Goal: Check status

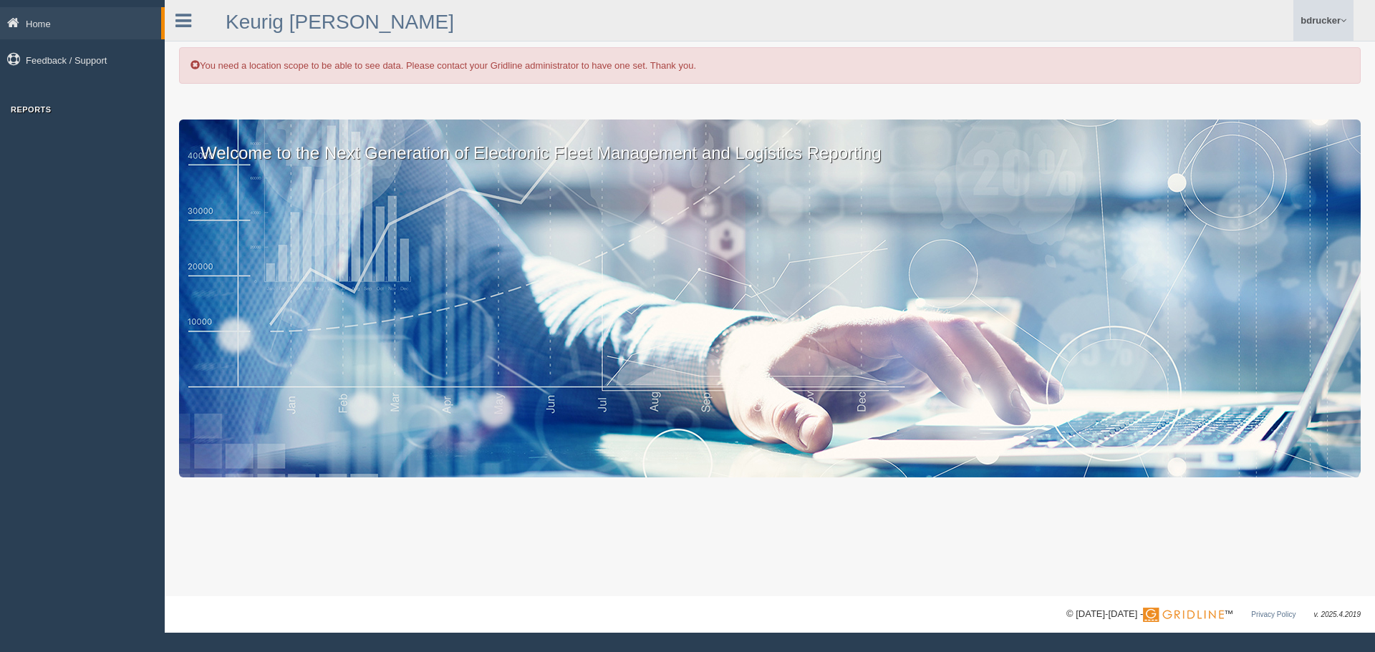
click at [1315, 14] on link "bdrucker" at bounding box center [1323, 20] width 60 height 41
click at [62, 192] on div "Home Feedback / Support Reports" at bounding box center [82, 326] width 165 height 652
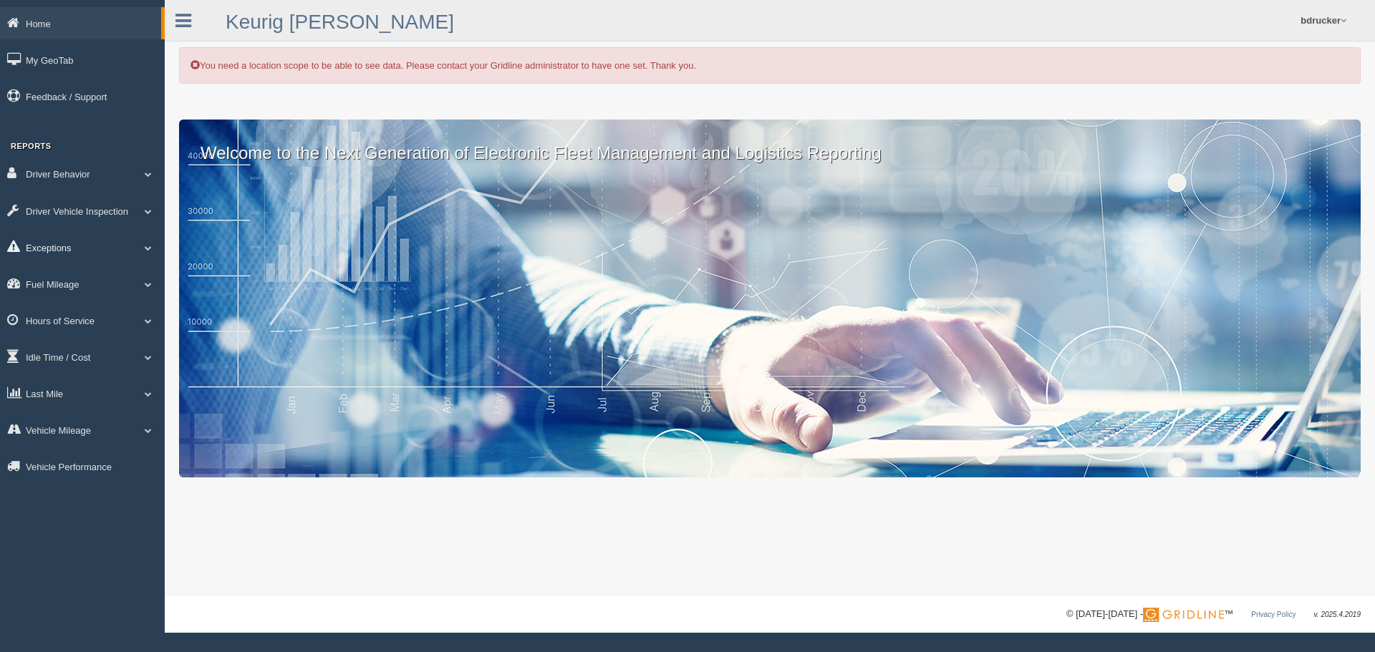
drag, startPoint x: 67, startPoint y: 244, endPoint x: 87, endPoint y: 241, distance: 21.1
click at [67, 244] on link "Exceptions" at bounding box center [82, 247] width 165 height 32
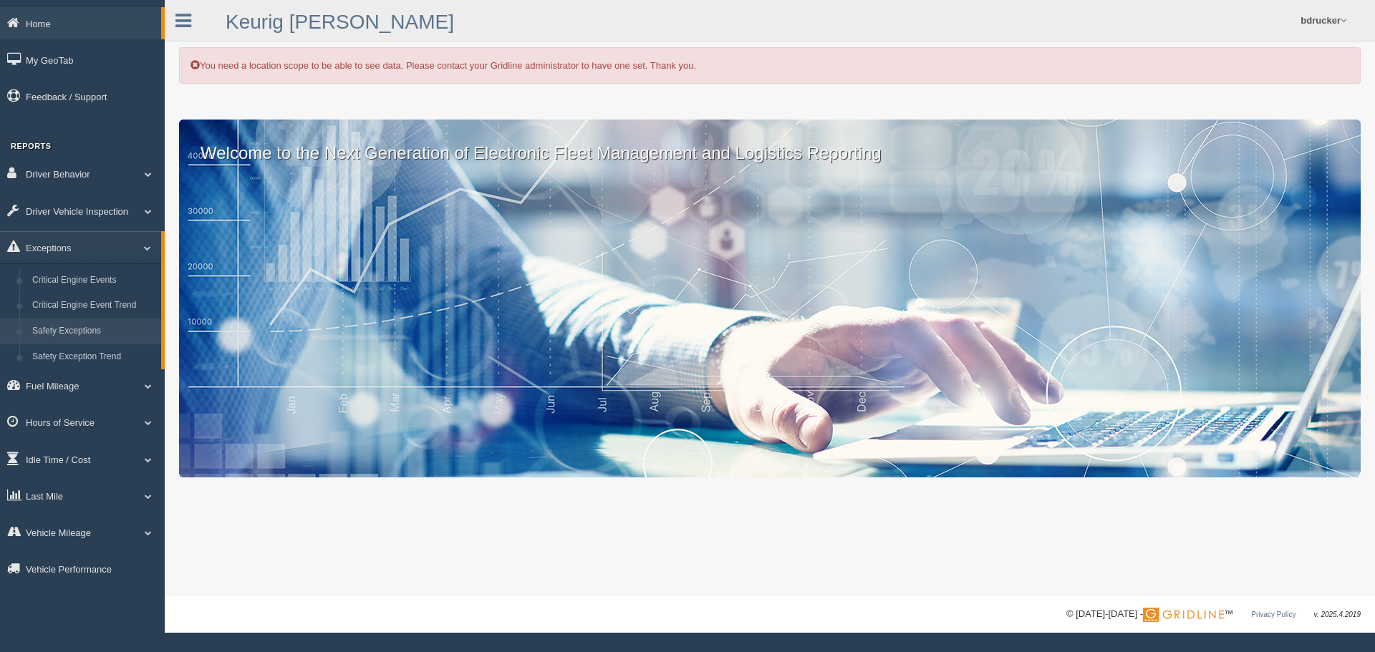
click at [97, 328] on link "Safety Exceptions" at bounding box center [93, 332] width 135 height 26
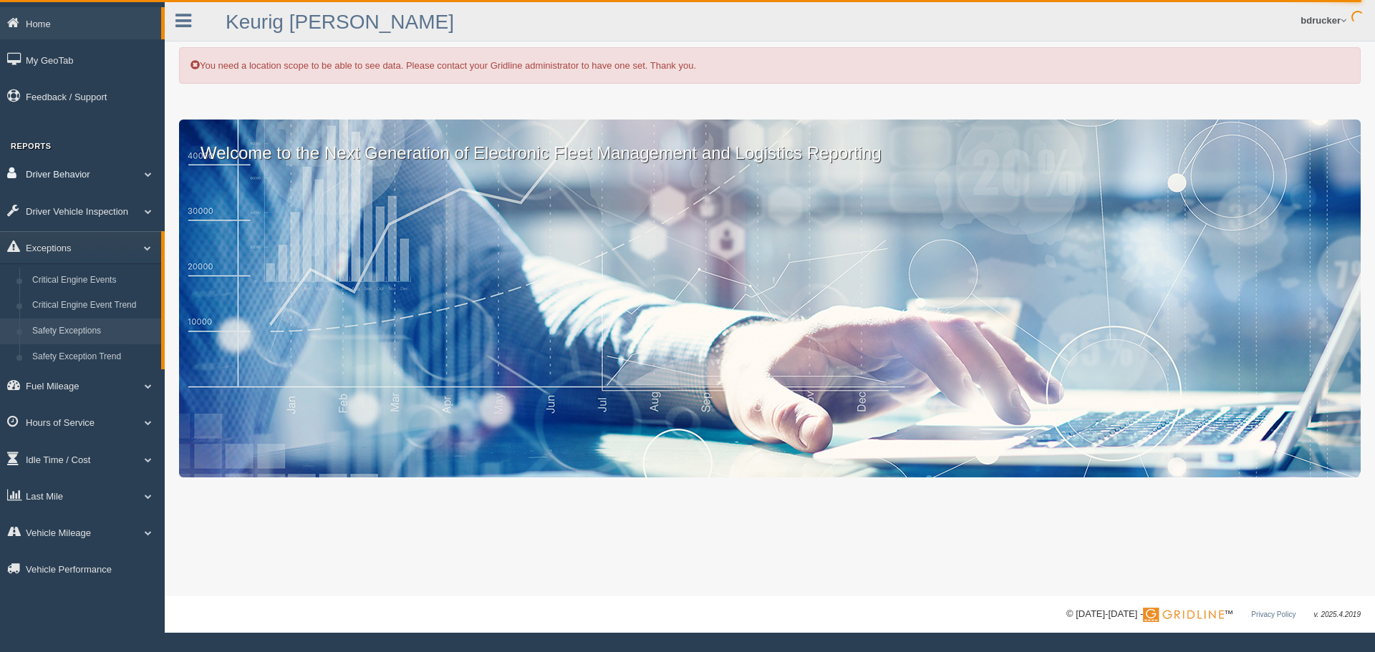
click at [125, 181] on link "Driver Behavior" at bounding box center [82, 174] width 165 height 32
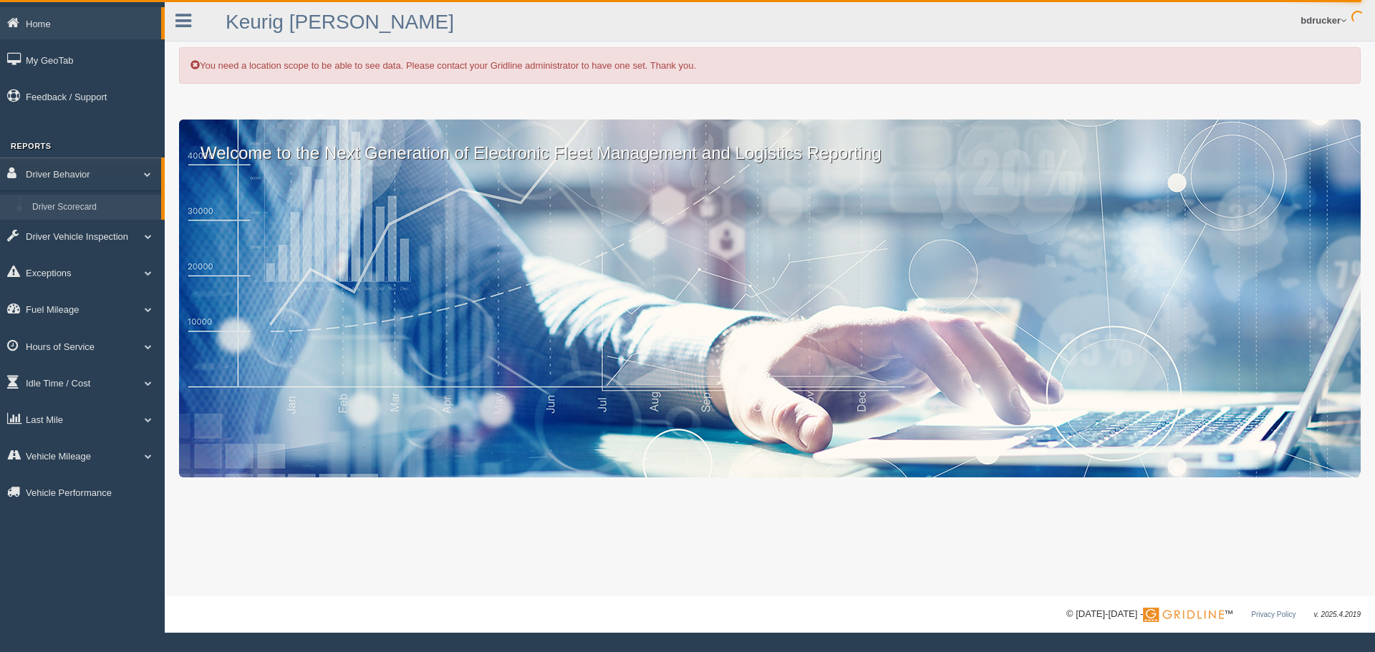
click at [85, 204] on link "Driver Scorecard" at bounding box center [93, 208] width 135 height 26
click at [54, 314] on link "Fuel Mileage" at bounding box center [82, 309] width 165 height 32
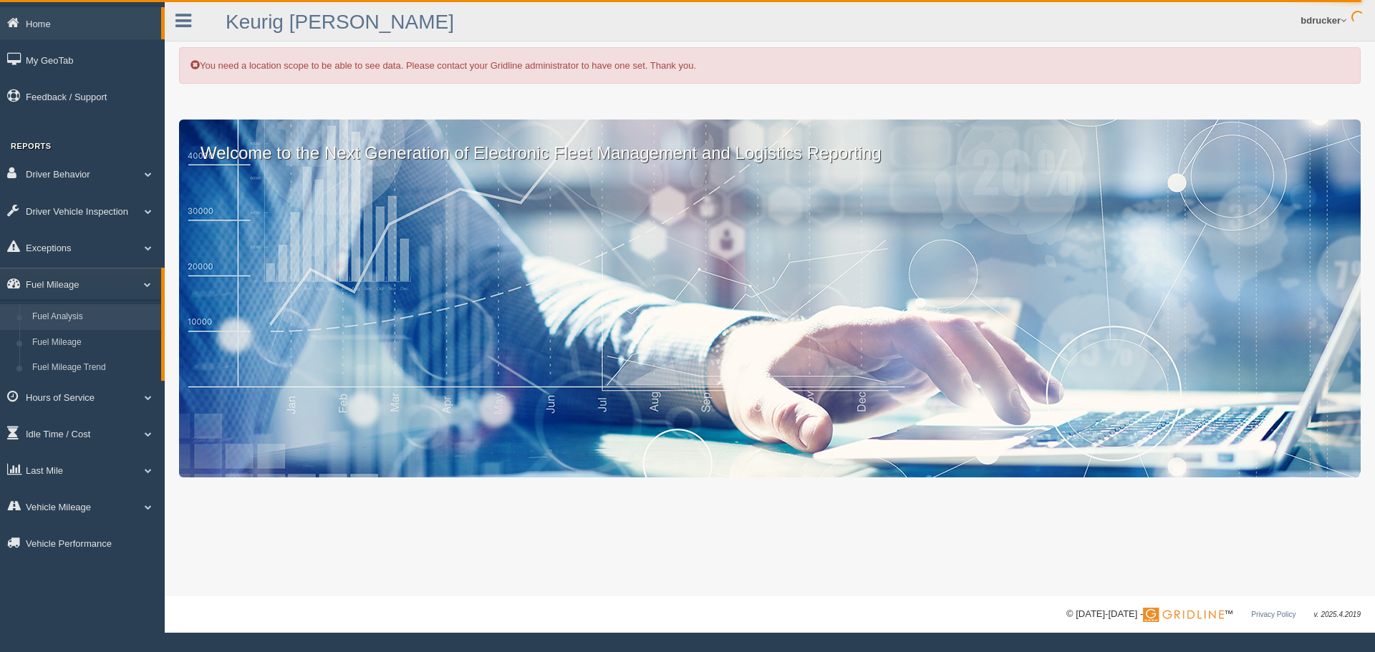
click at [52, 314] on link "Fuel Analysis" at bounding box center [93, 317] width 135 height 26
click at [1339, 21] on link "bdrucker" at bounding box center [1323, 20] width 60 height 41
click at [1306, 74] on link "Log Off" at bounding box center [1275, 85] width 156 height 29
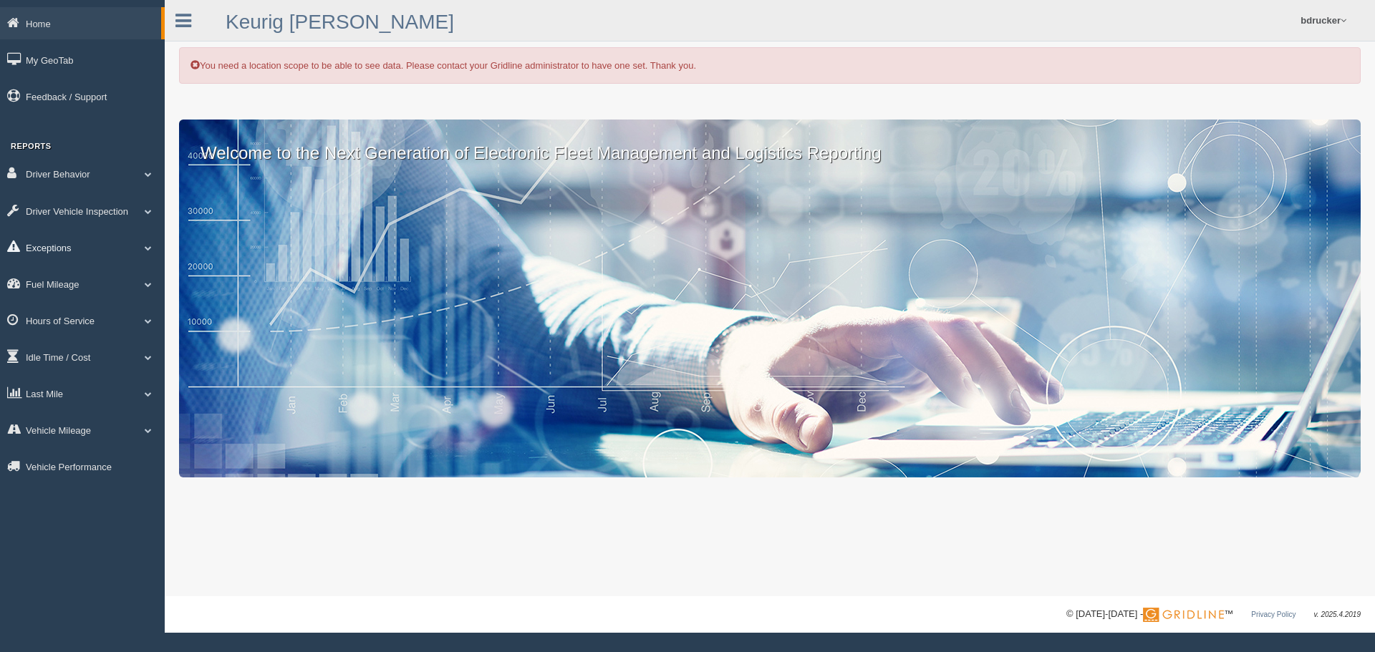
click at [74, 246] on link "Exceptions" at bounding box center [82, 247] width 165 height 32
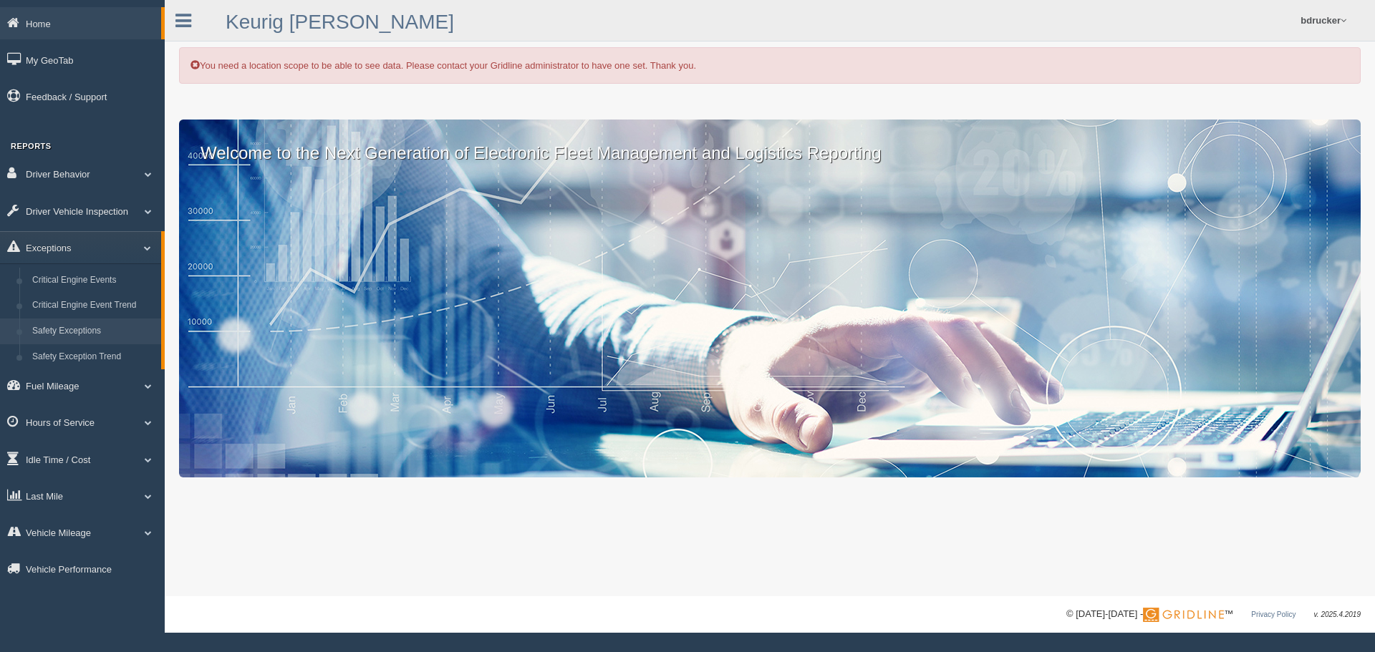
click at [70, 326] on link "Safety Exceptions" at bounding box center [93, 332] width 135 height 26
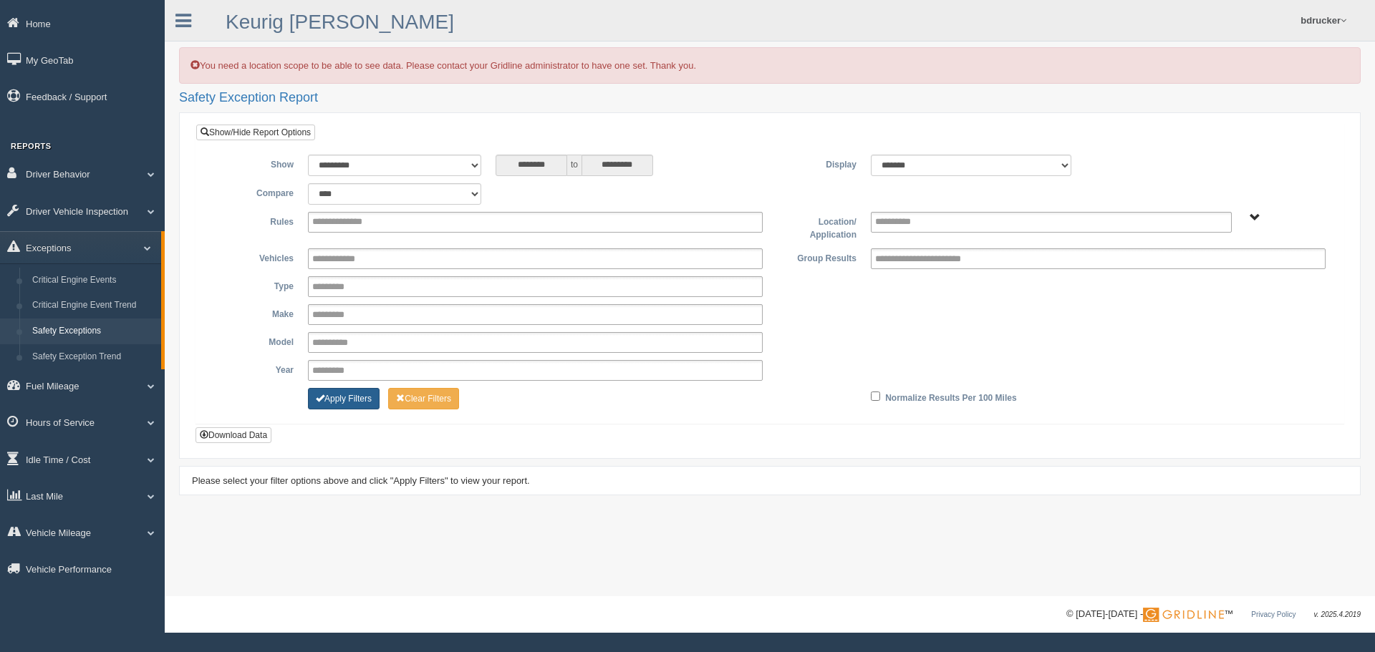
click at [360, 395] on button "Apply Filters" at bounding box center [344, 398] width 72 height 21
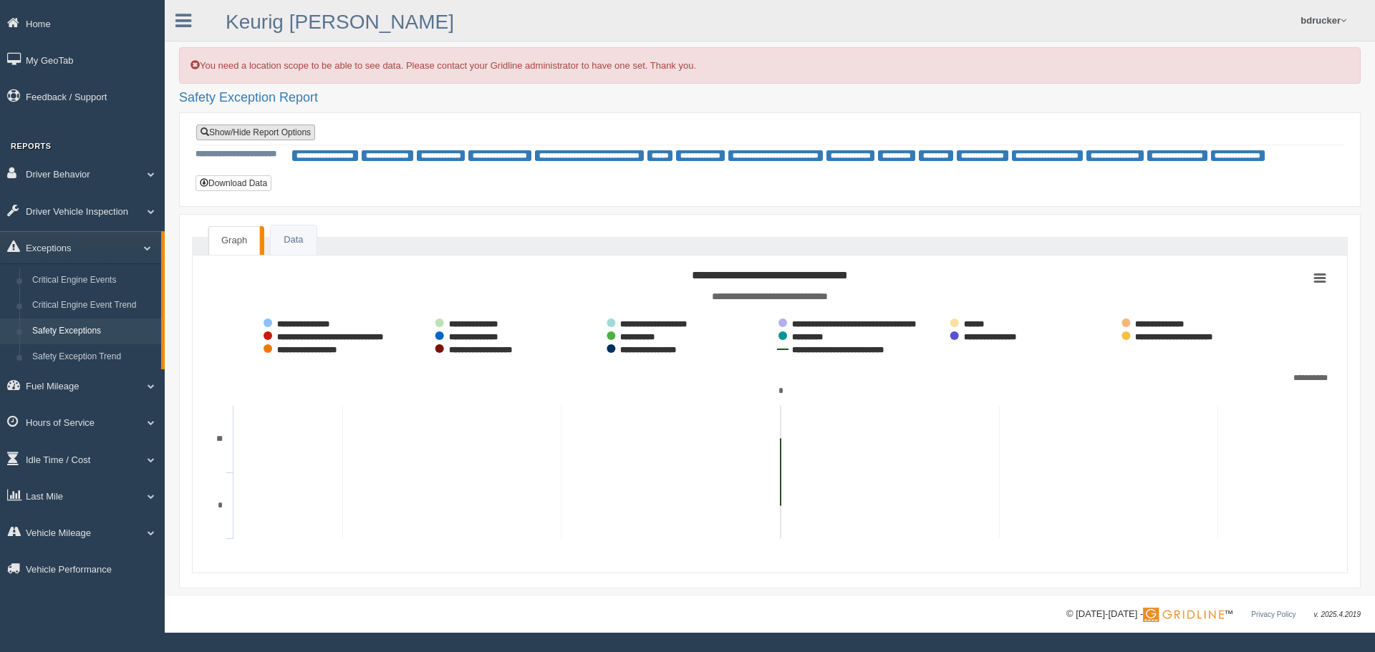
click at [285, 132] on link "Show/Hide Report Options" at bounding box center [255, 133] width 119 height 16
